Goal: Information Seeking & Learning: Learn about a topic

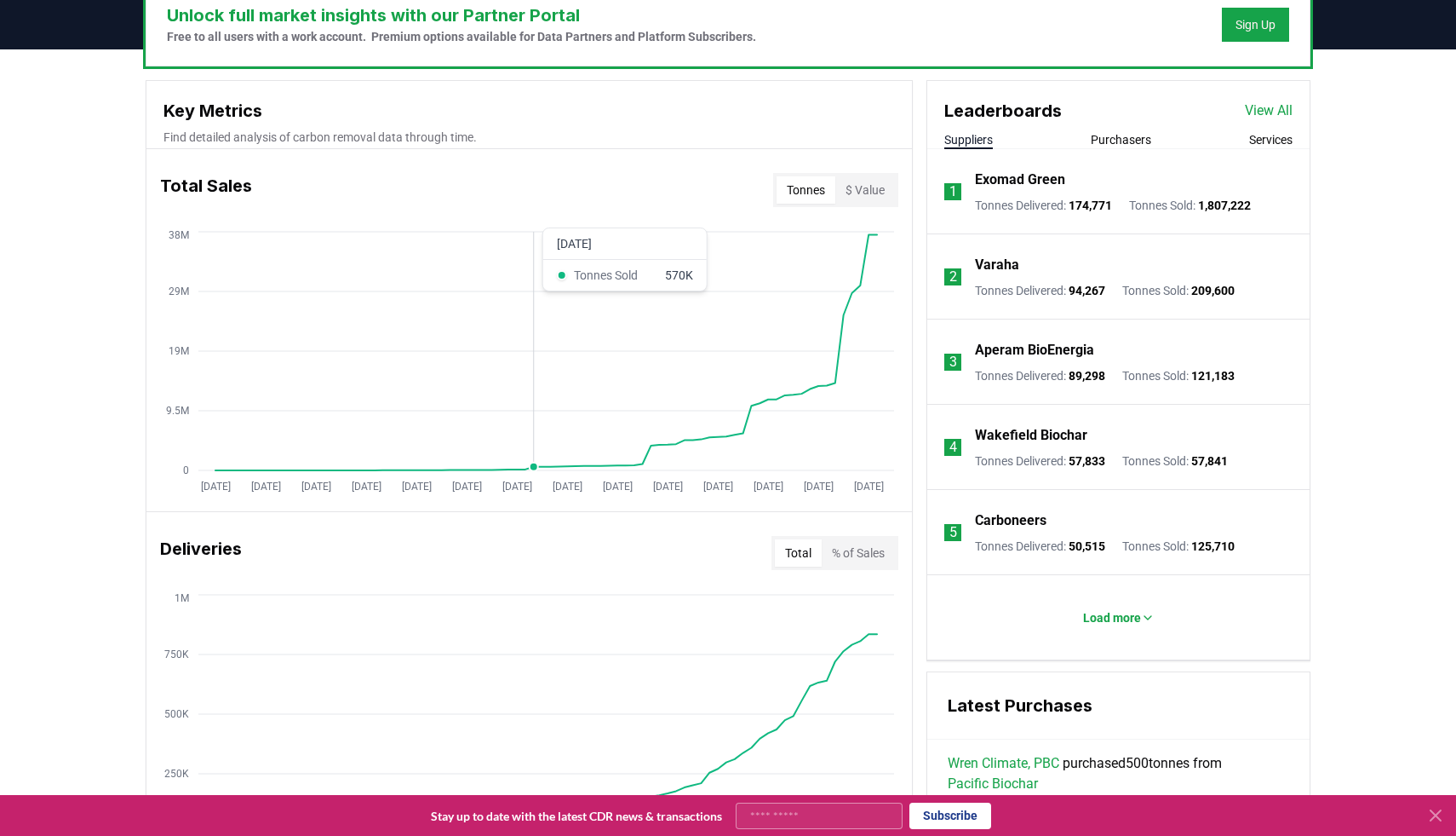
scroll to position [537, 0]
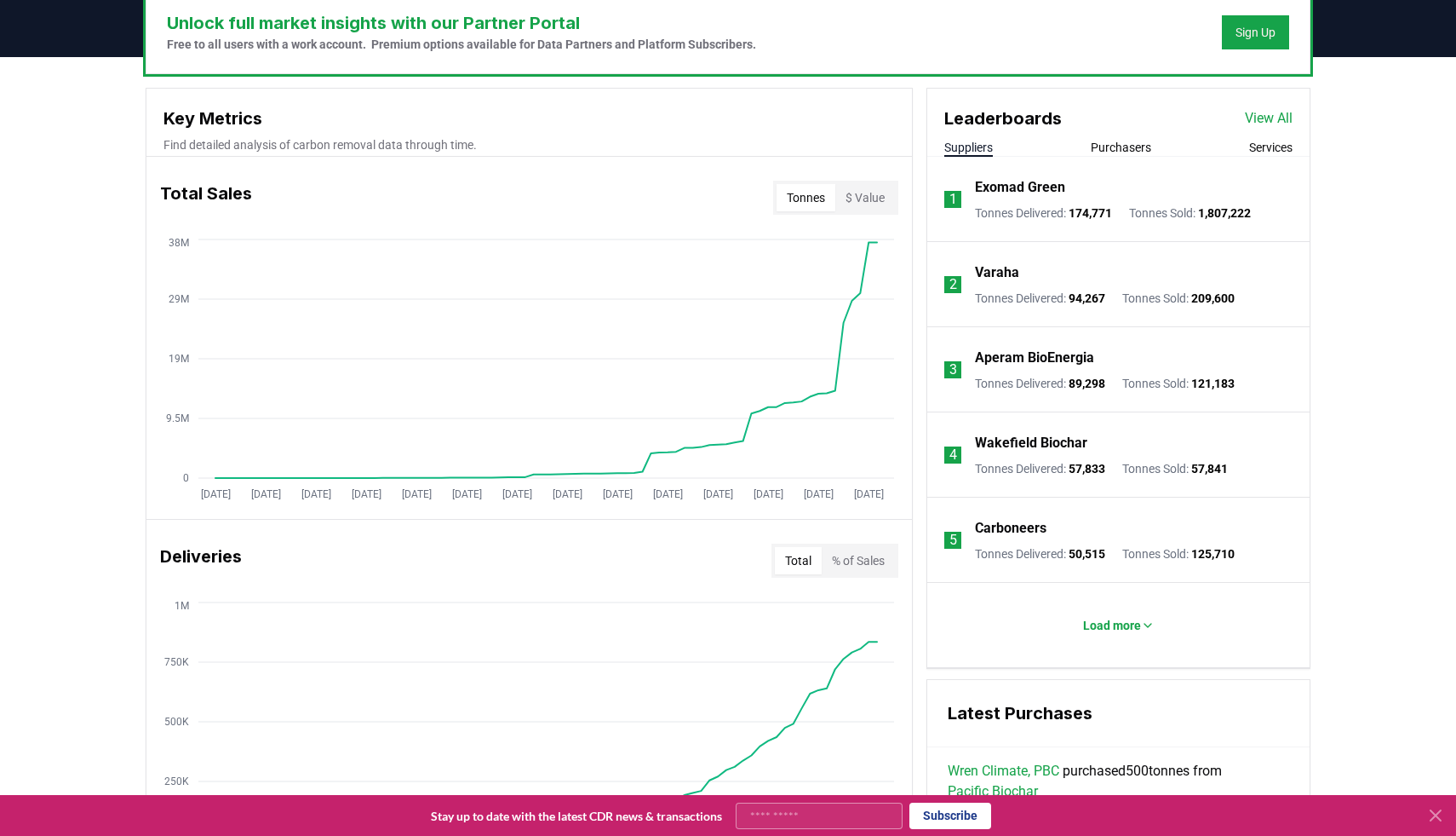
click at [1132, 145] on button "Purchasers" at bounding box center [1121, 147] width 61 height 17
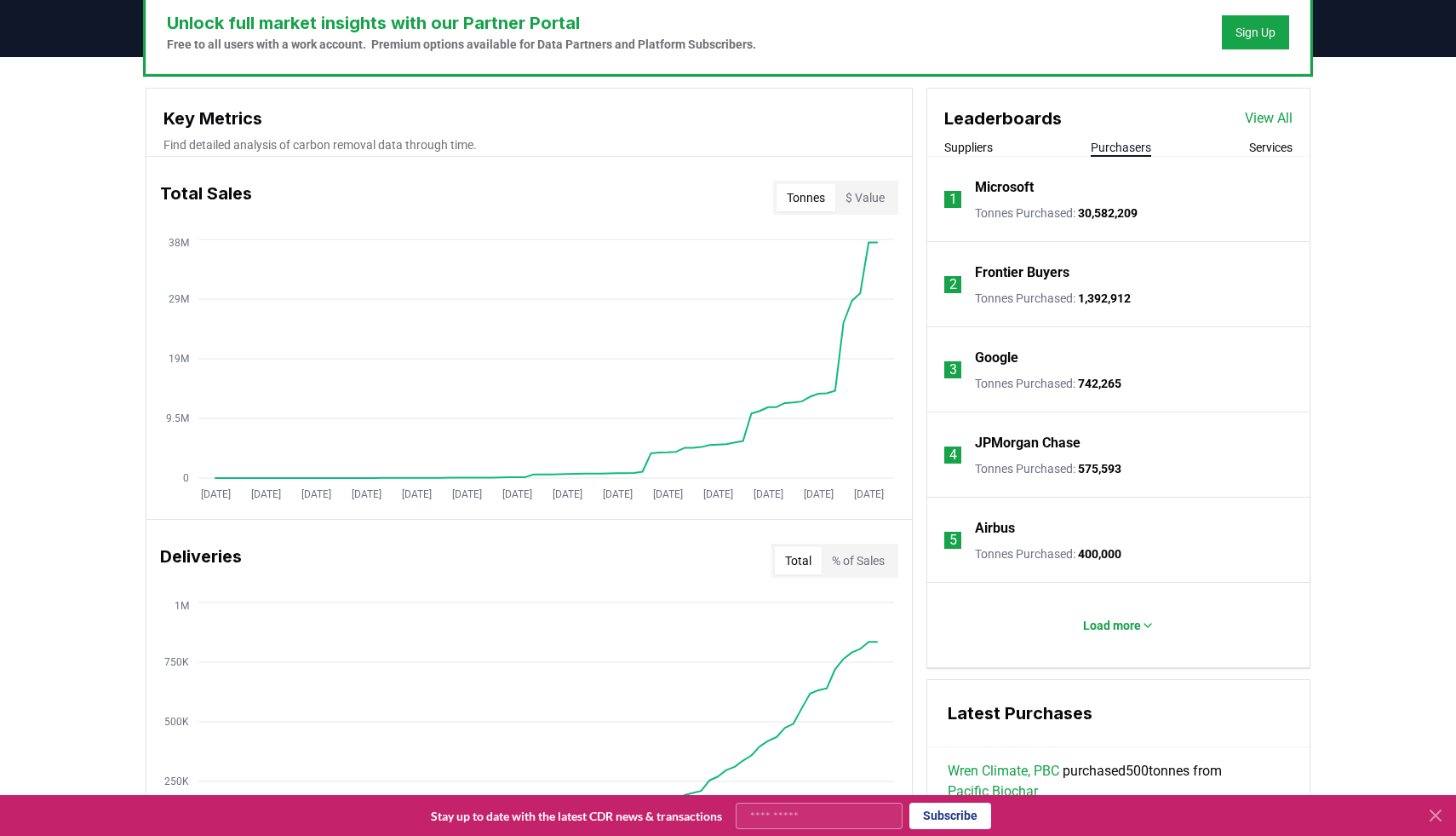
click at [1003, 187] on p "Microsoft" at bounding box center [1004, 188] width 59 height 21
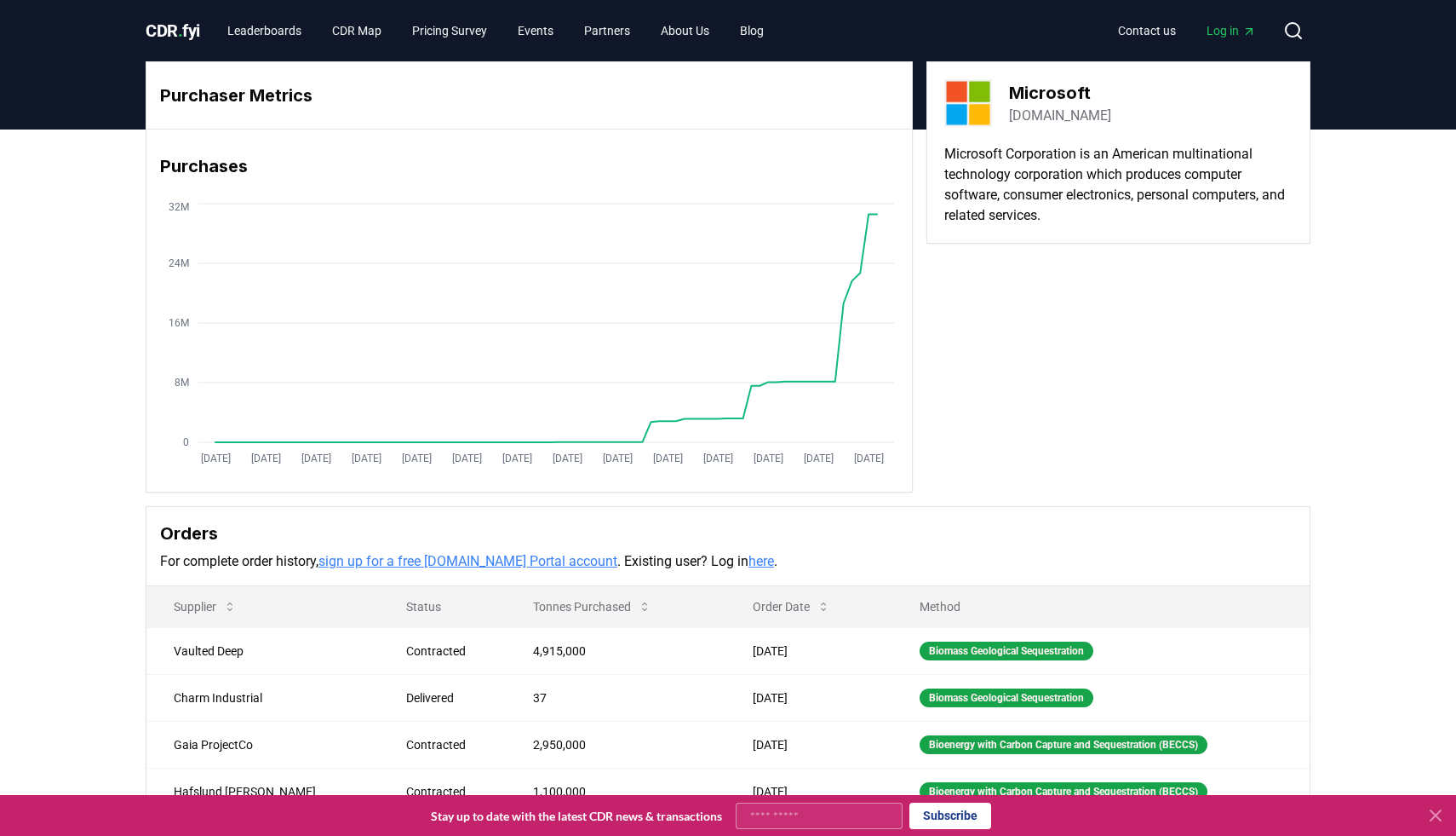
click at [1237, 36] on span "Log in" at bounding box center [1231, 30] width 49 height 17
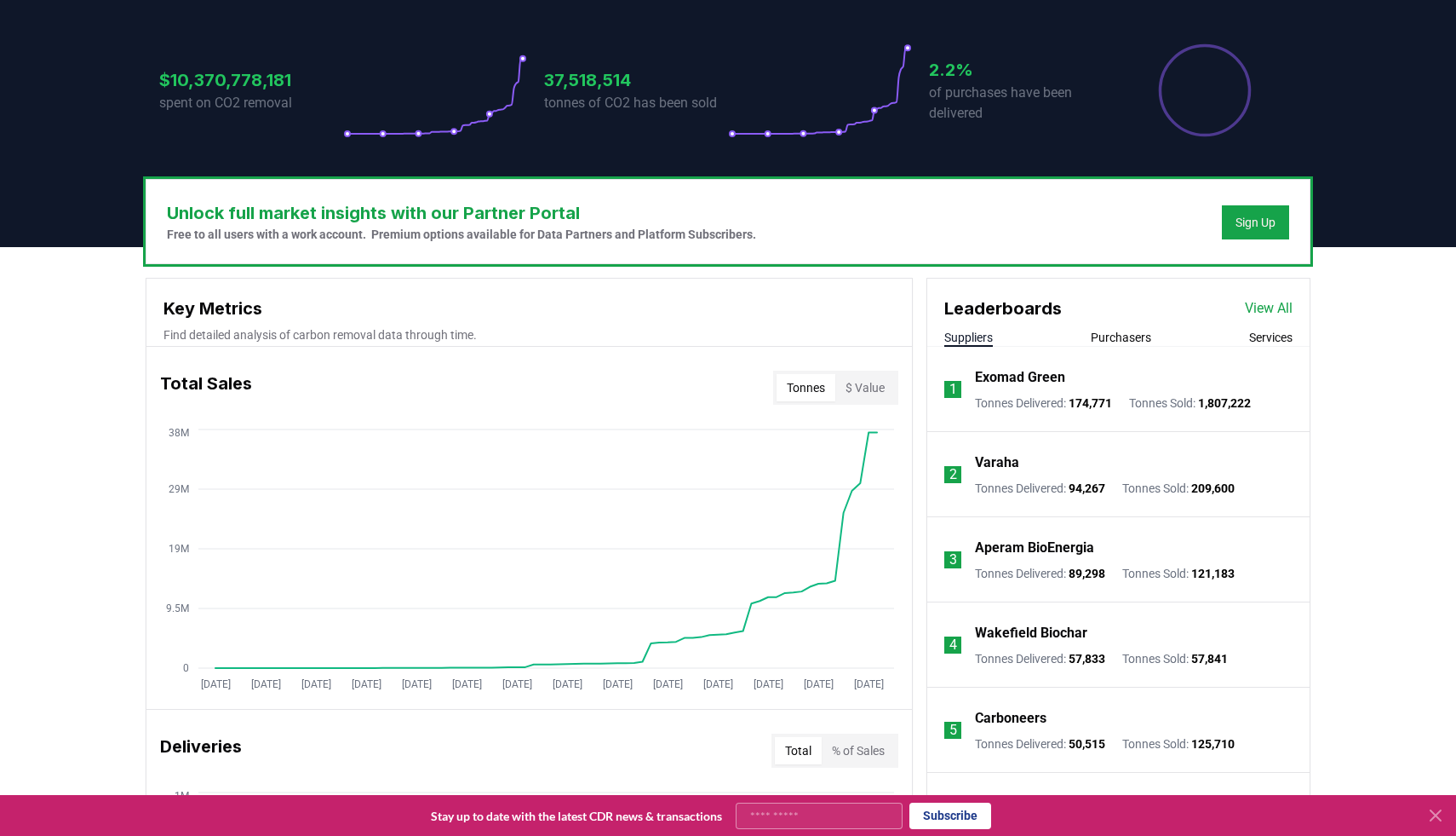
scroll to position [350, 0]
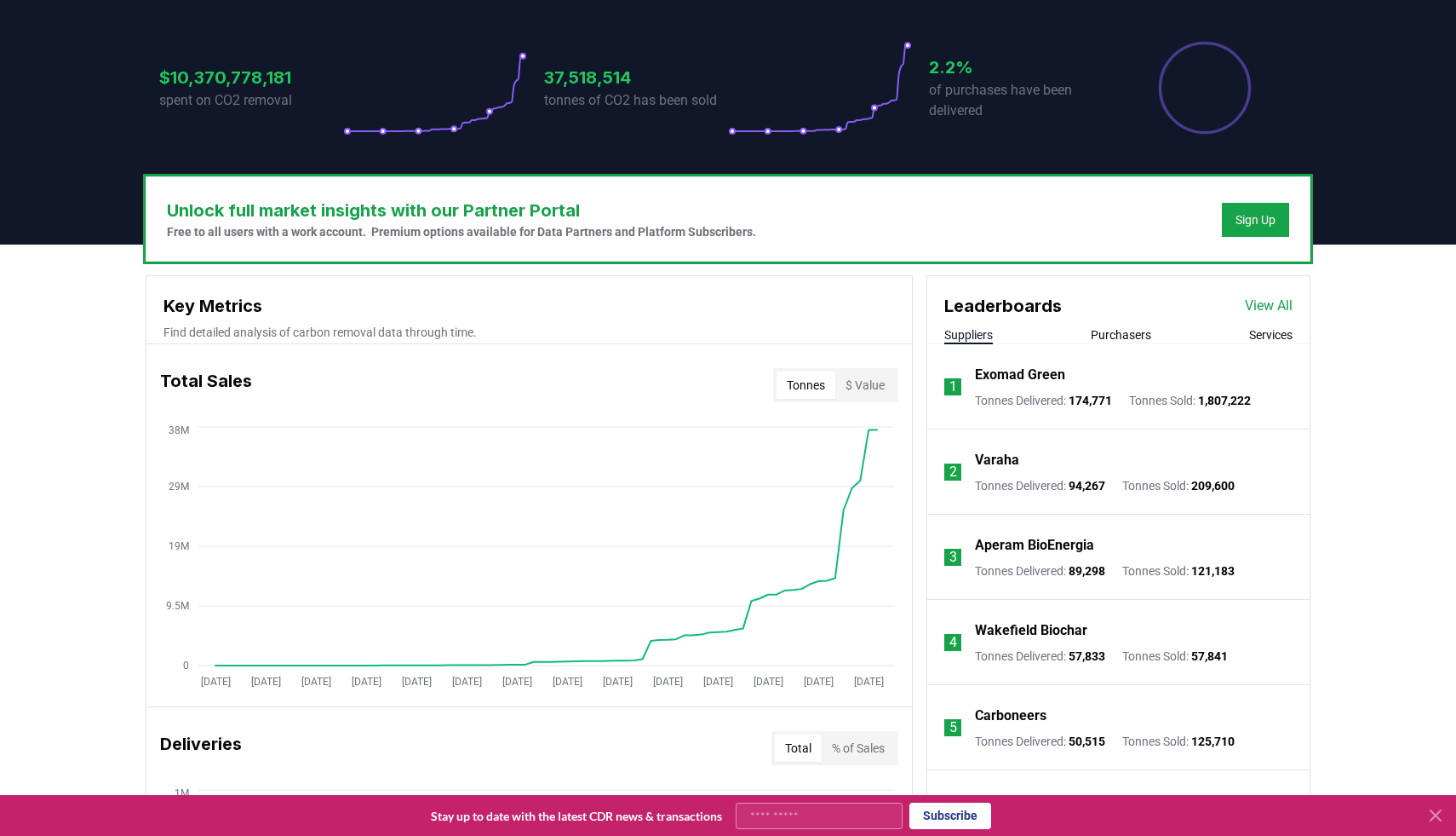
click at [1106, 338] on button "Purchasers" at bounding box center [1121, 335] width 61 height 17
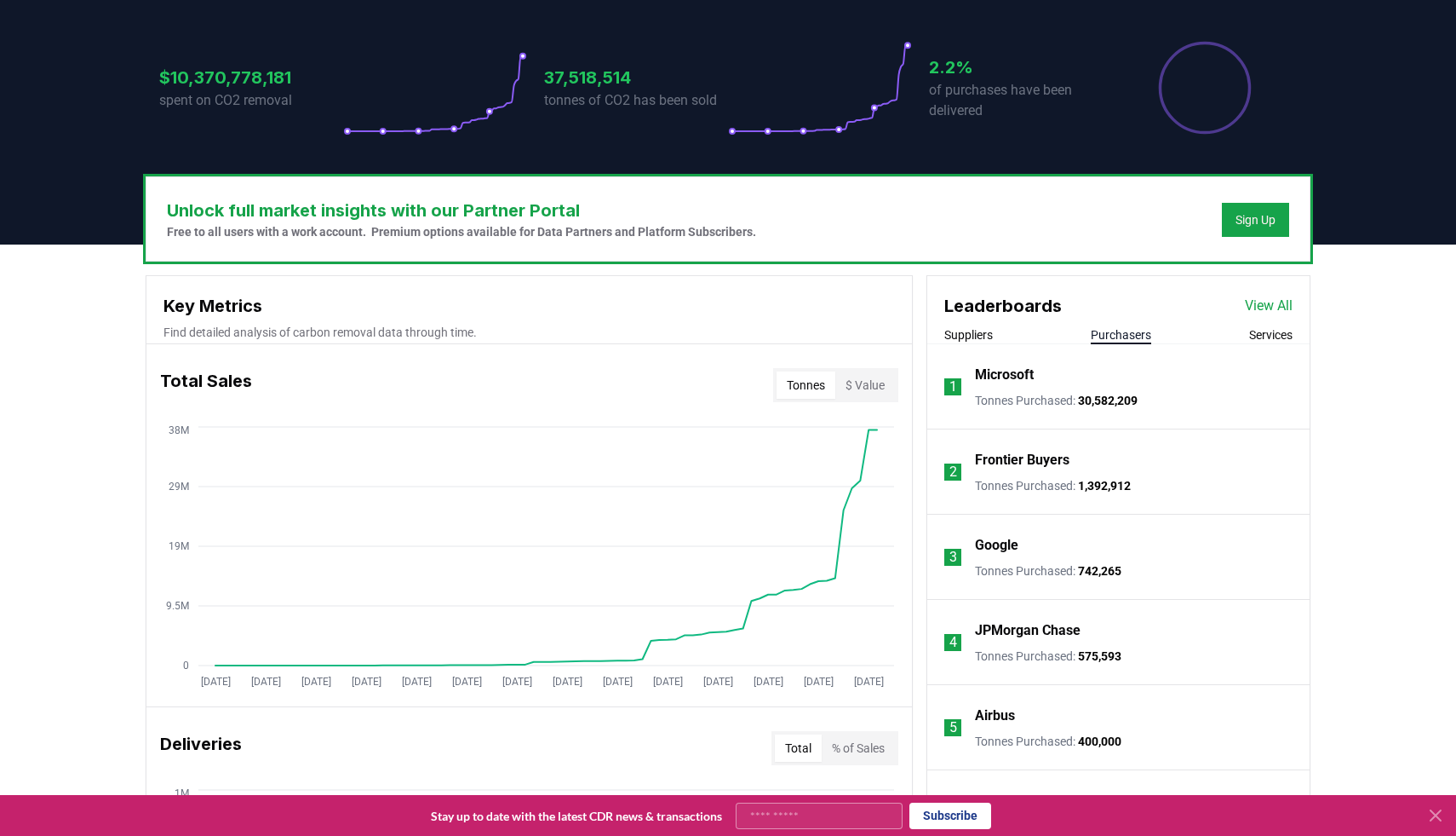
click at [1020, 374] on p "Microsoft" at bounding box center [1004, 375] width 59 height 21
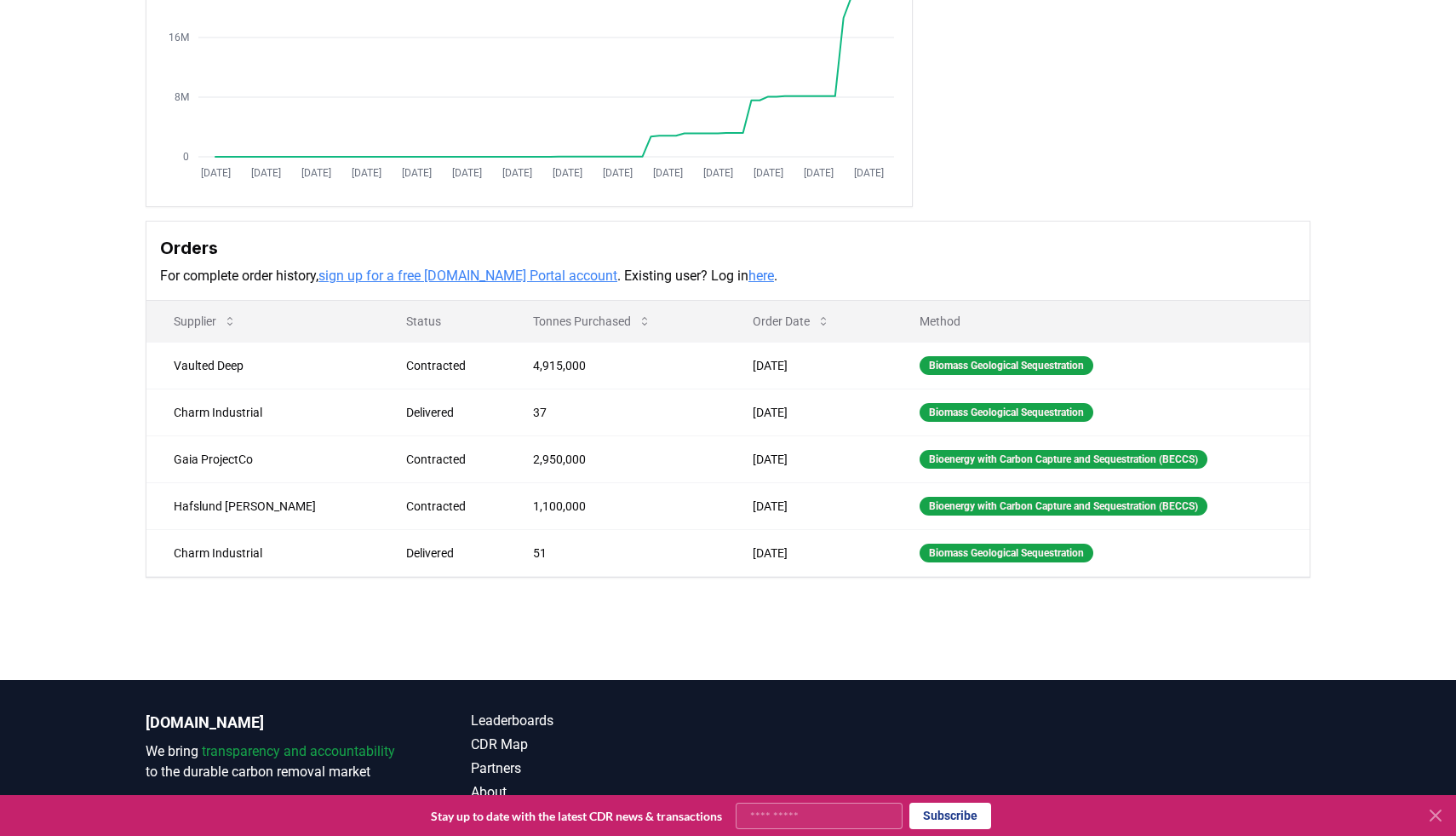
scroll to position [295, 0]
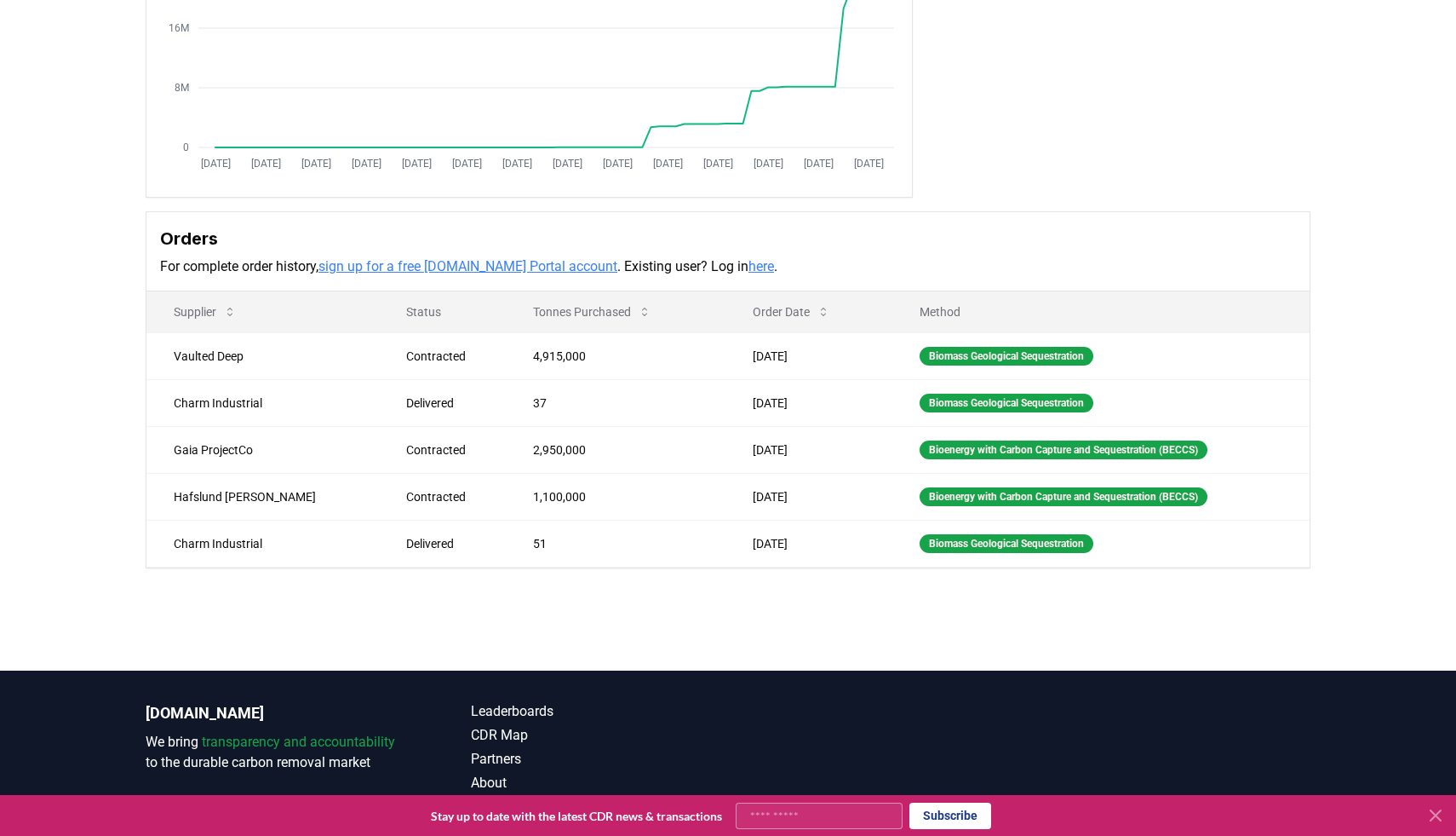
click at [748, 265] on link "here" at bounding box center [761, 266] width 26 height 16
